Goal: Download file/media

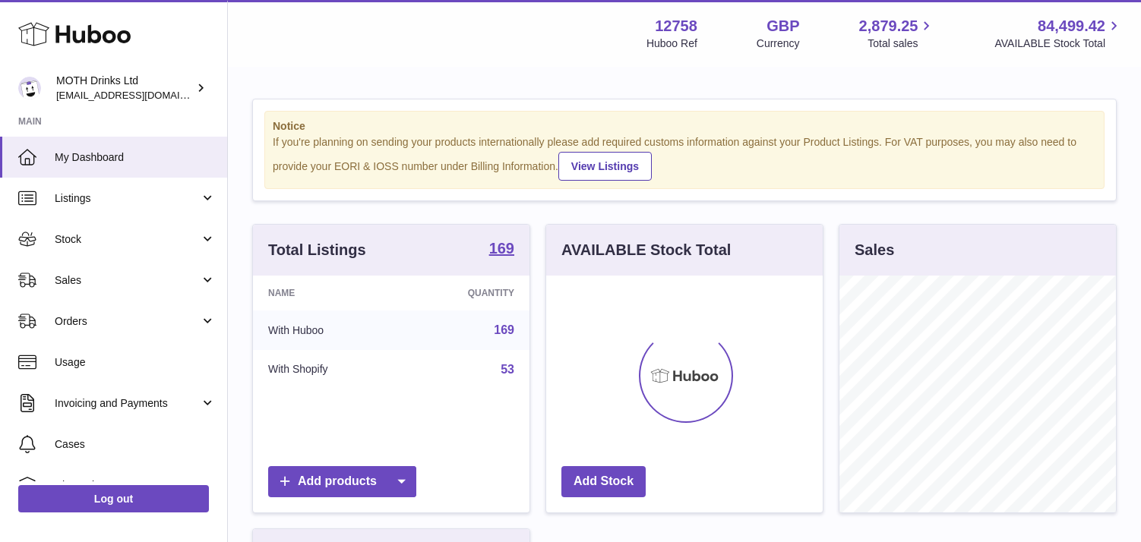
scroll to position [237, 277]
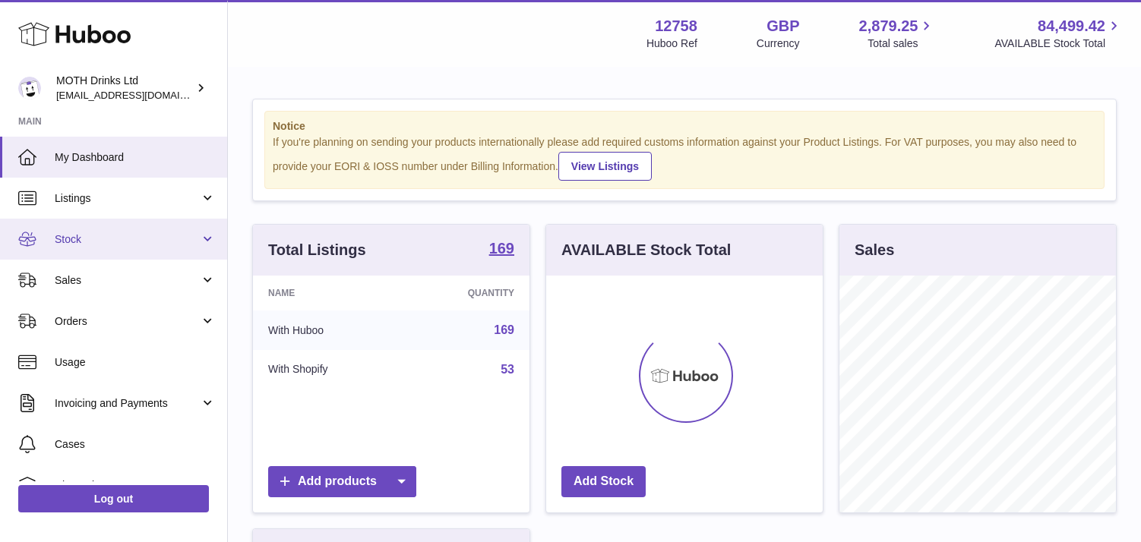
click at [149, 246] on link "Stock" at bounding box center [113, 239] width 227 height 41
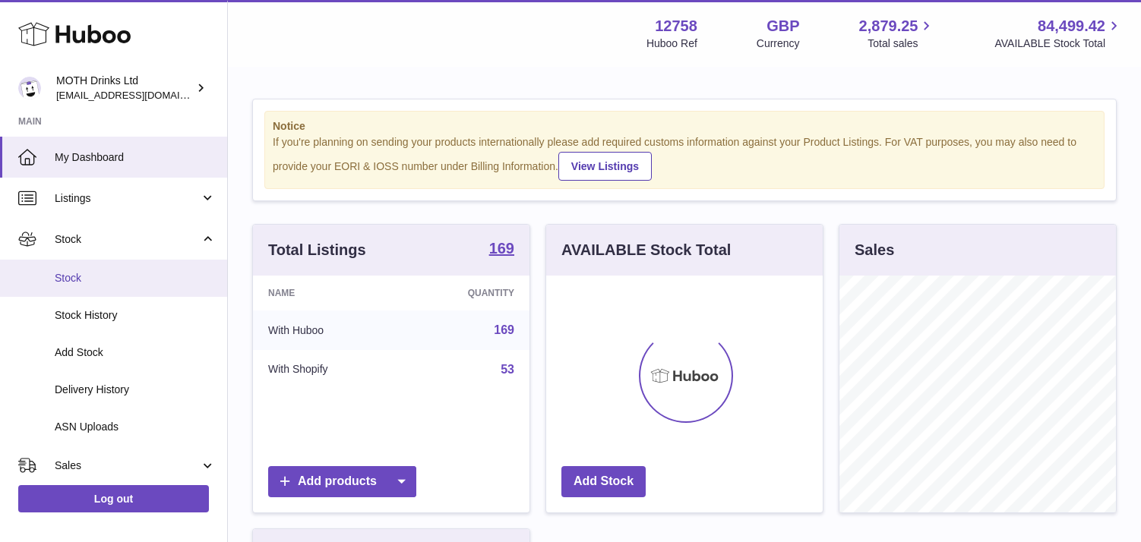
click at [142, 273] on span "Stock" at bounding box center [135, 278] width 161 height 14
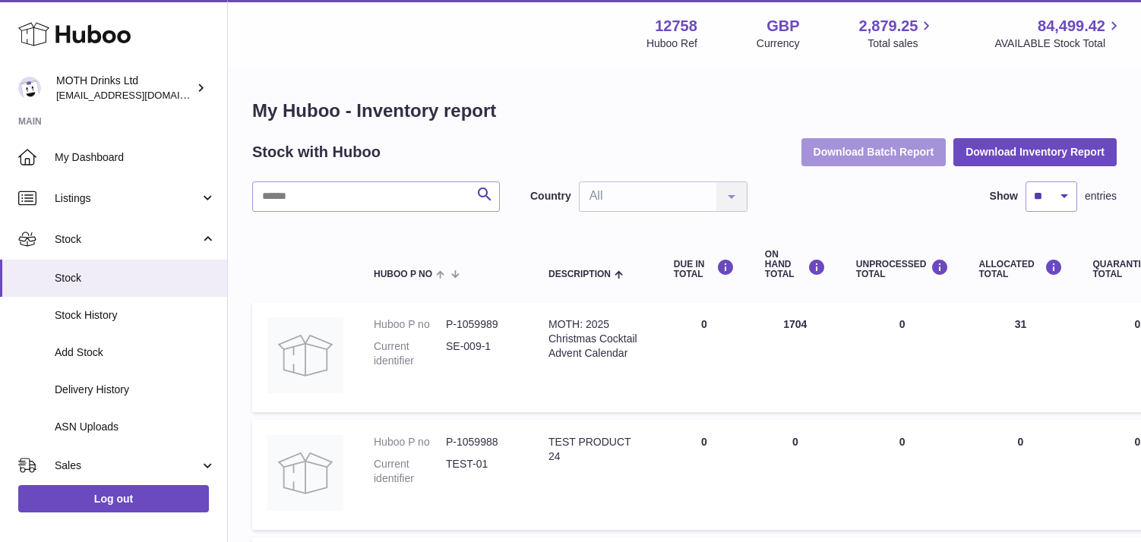
click at [843, 153] on button "Download Batch Report" at bounding box center [874, 151] width 145 height 27
